Goal: Task Accomplishment & Management: Complete application form

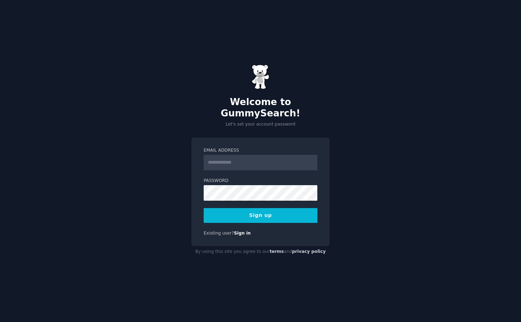
click at [246, 162] on input "Email Address" at bounding box center [261, 163] width 114 height 16
type input "**********"
click at [249, 208] on button "Sign up" at bounding box center [261, 215] width 114 height 15
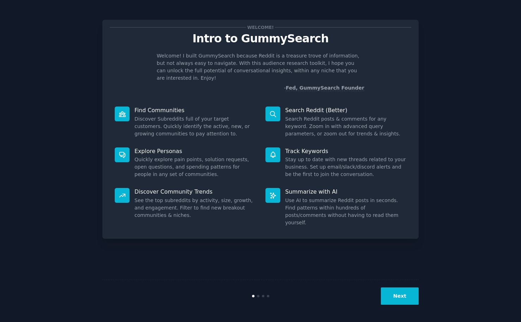
click at [405, 295] on button "Next" at bounding box center [400, 295] width 38 height 17
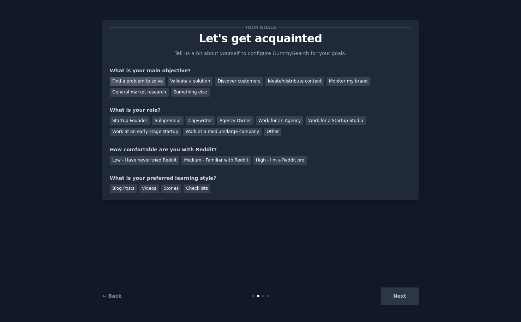
click at [142, 81] on div "Find a problem to solve" at bounding box center [137, 81] width 55 height 9
click at [133, 121] on div "Startup Founder" at bounding box center [130, 120] width 40 height 9
click at [140, 132] on div "Work at an early stage startup" at bounding box center [145, 132] width 71 height 9
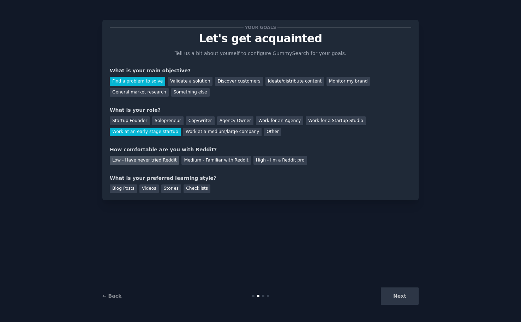
click at [149, 159] on div "Low - Have never tried Reddit" at bounding box center [144, 160] width 69 height 9
click at [127, 188] on div "Blog Posts" at bounding box center [123, 188] width 27 height 9
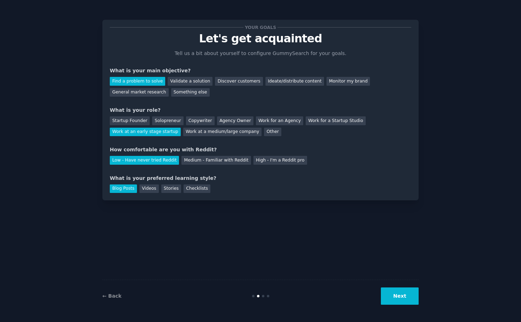
click at [395, 290] on button "Next" at bounding box center [400, 295] width 38 height 17
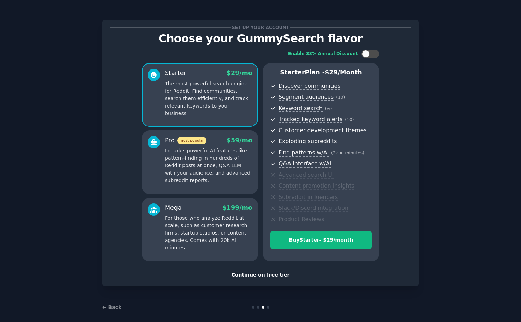
scroll to position [6, 0]
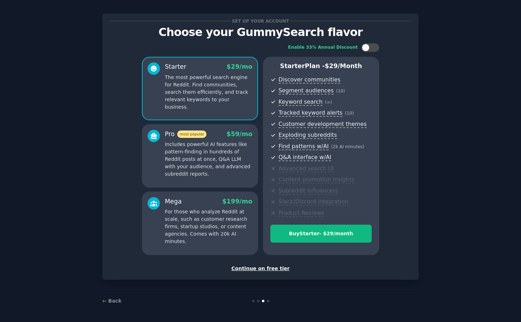
click at [254, 268] on div "Continue on free tier" at bounding box center [260, 268] width 301 height 7
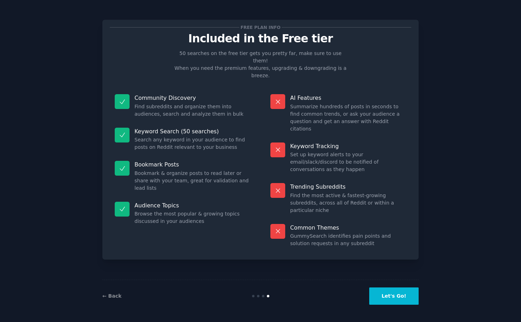
click at [395, 296] on button "Let's Go!" at bounding box center [393, 295] width 49 height 17
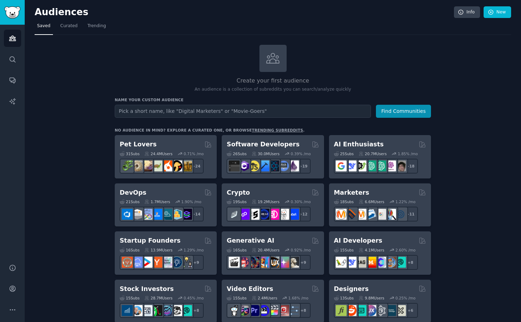
click at [145, 60] on div "Create your first audience An audience is a collection of subreddits you can se…" at bounding box center [273, 69] width 316 height 48
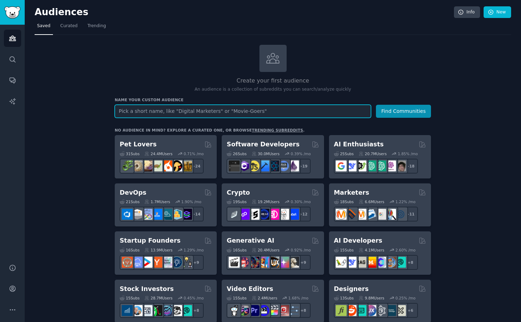
click at [200, 112] on input "text" at bounding box center [243, 111] width 256 height 13
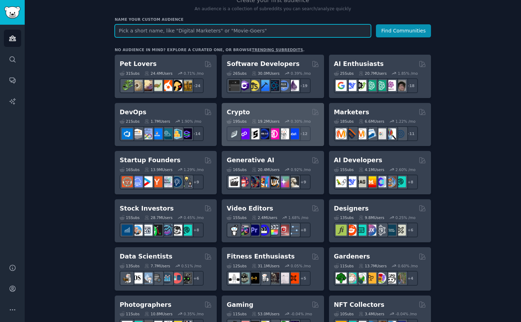
scroll to position [81, 0]
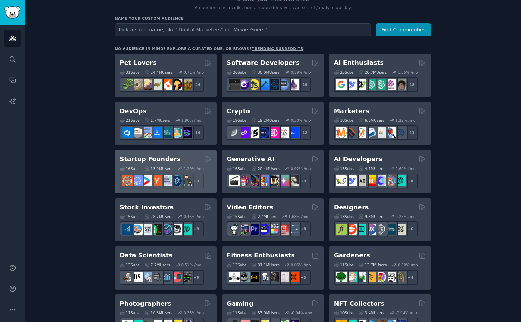
click at [180, 155] on div "Startup Founders" at bounding box center [166, 159] width 92 height 9
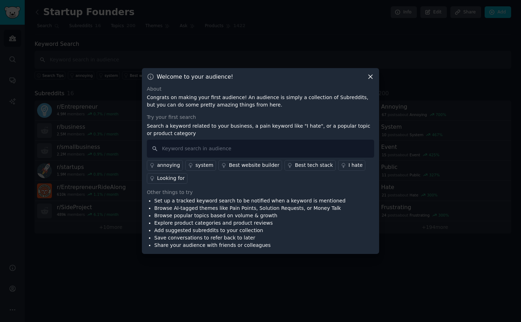
click at [203, 34] on div at bounding box center [260, 161] width 521 height 322
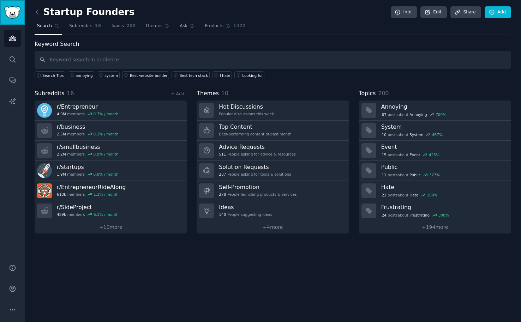
click at [14, 14] on img "Sidebar" at bounding box center [12, 12] width 16 height 12
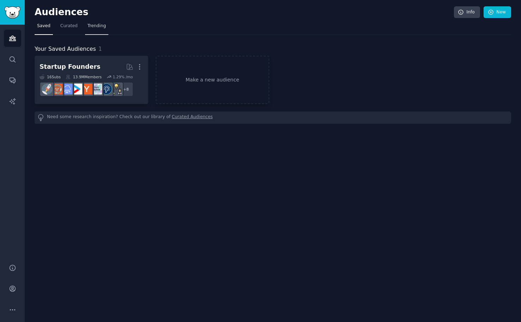
click at [98, 24] on span "Trending" at bounding box center [96, 26] width 18 height 6
